Goal: Task Accomplishment & Management: Manage account settings

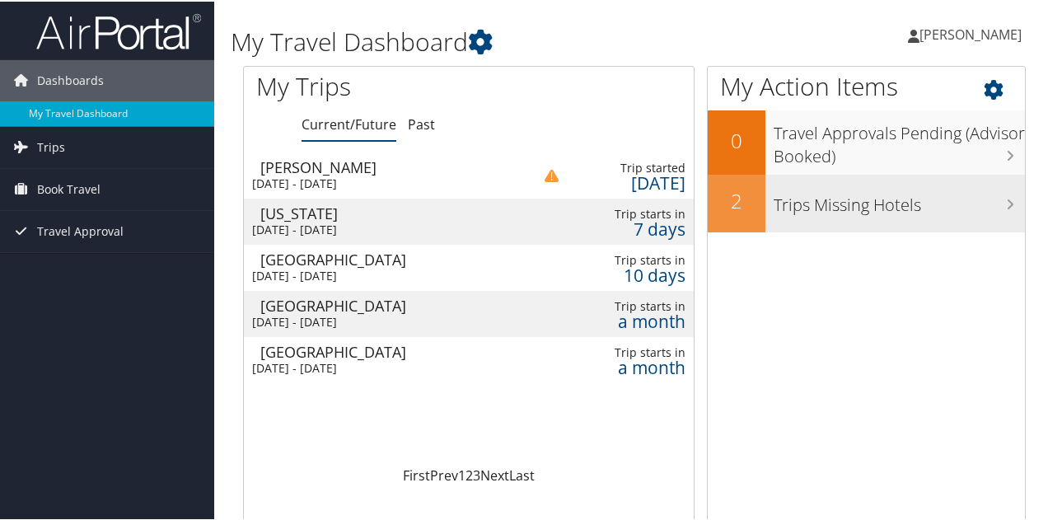
click at [865, 194] on h3 "Trips Missing Hotels" at bounding box center [899, 199] width 251 height 31
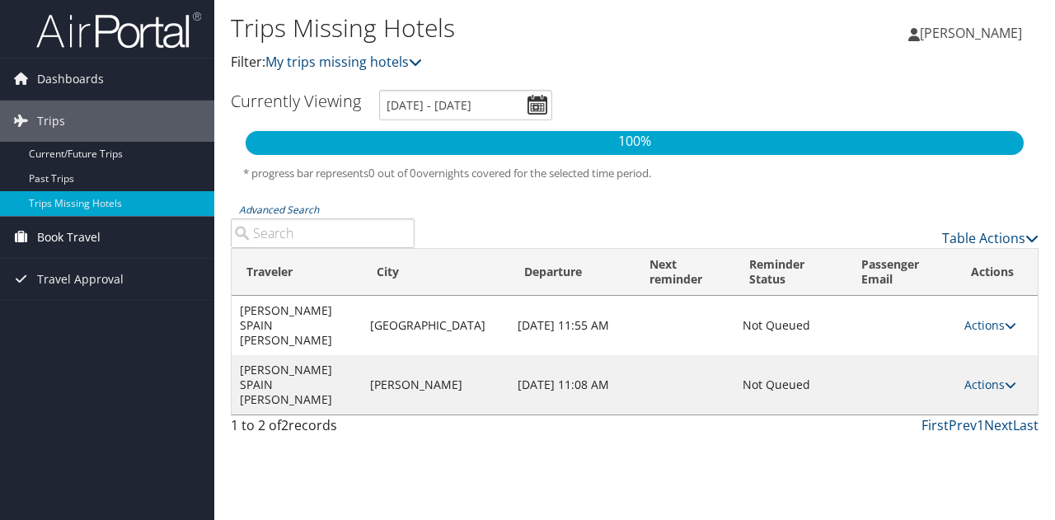
click at [73, 235] on span "Book Travel" at bounding box center [68, 237] width 63 height 41
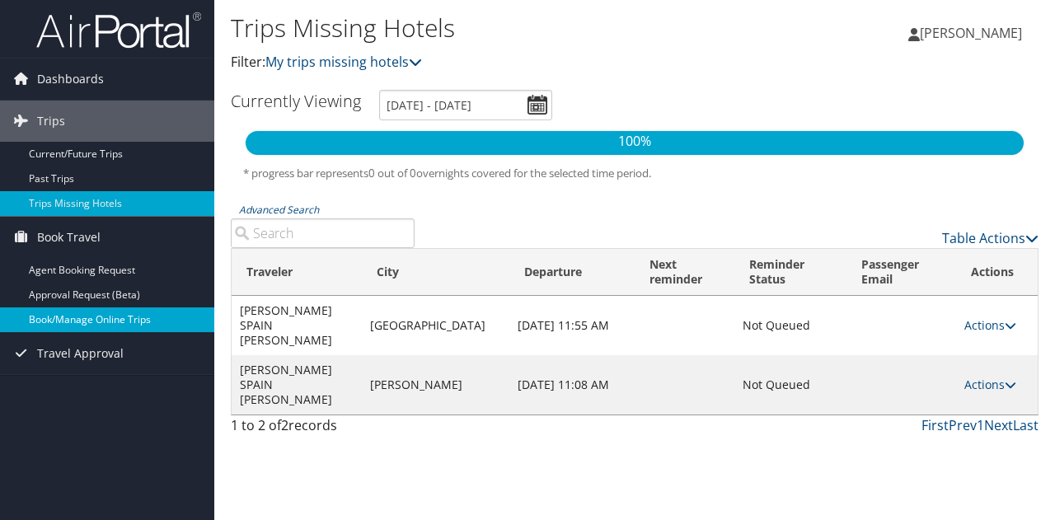
click at [74, 314] on link "Book/Manage Online Trips" at bounding box center [107, 319] width 214 height 25
